Goal: Task Accomplishment & Management: Manage account settings

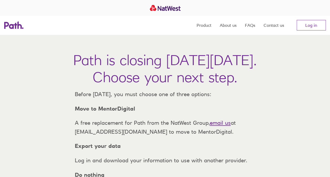
click at [306, 24] on link "Log in" at bounding box center [311, 25] width 29 height 11
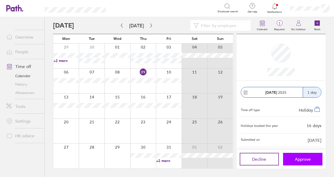
click at [307, 156] on button "Approve" at bounding box center [302, 159] width 39 height 13
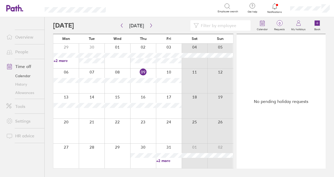
click at [167, 160] on link "+2 more" at bounding box center [168, 160] width 25 height 5
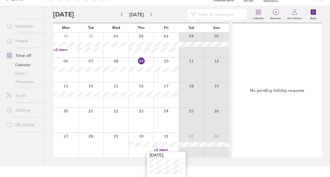
click at [68, 140] on div at bounding box center [65, 145] width 25 height 25
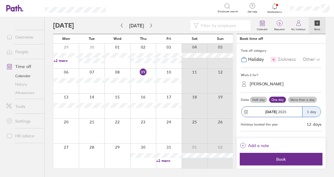
click at [276, 8] on icon at bounding box center [275, 6] width 6 height 6
